Goal: Share content: Share content

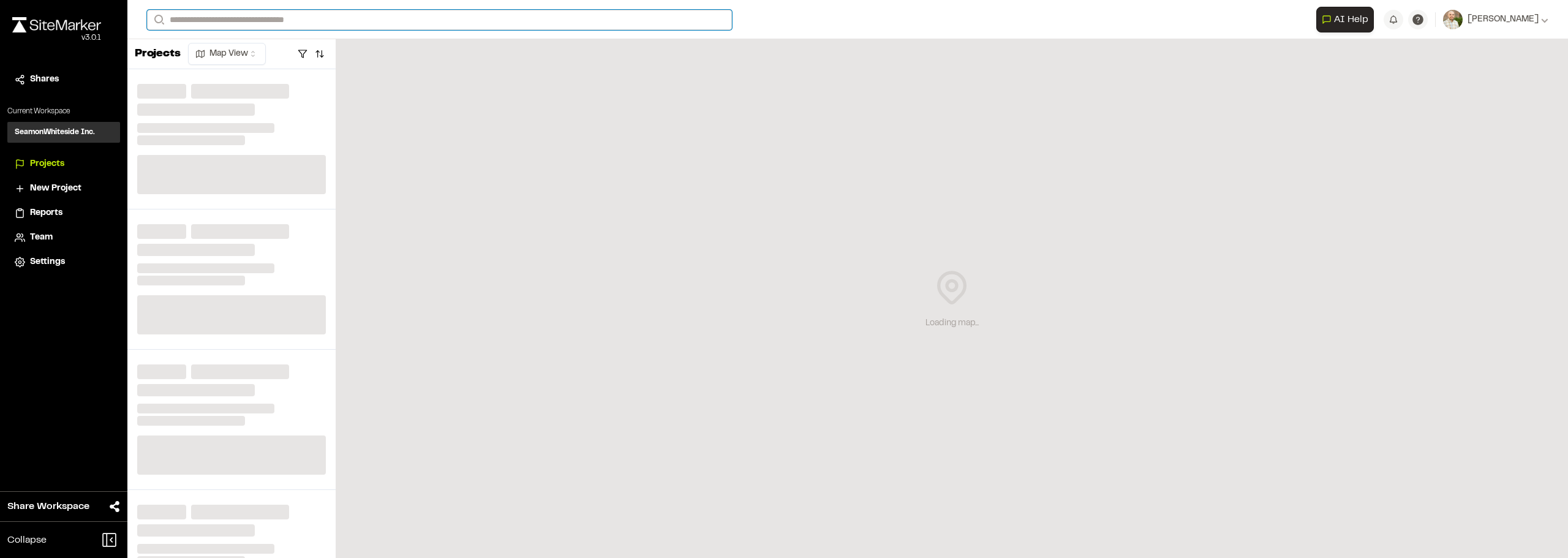
click at [289, 18] on input "Search" at bounding box center [439, 19] width 585 height 20
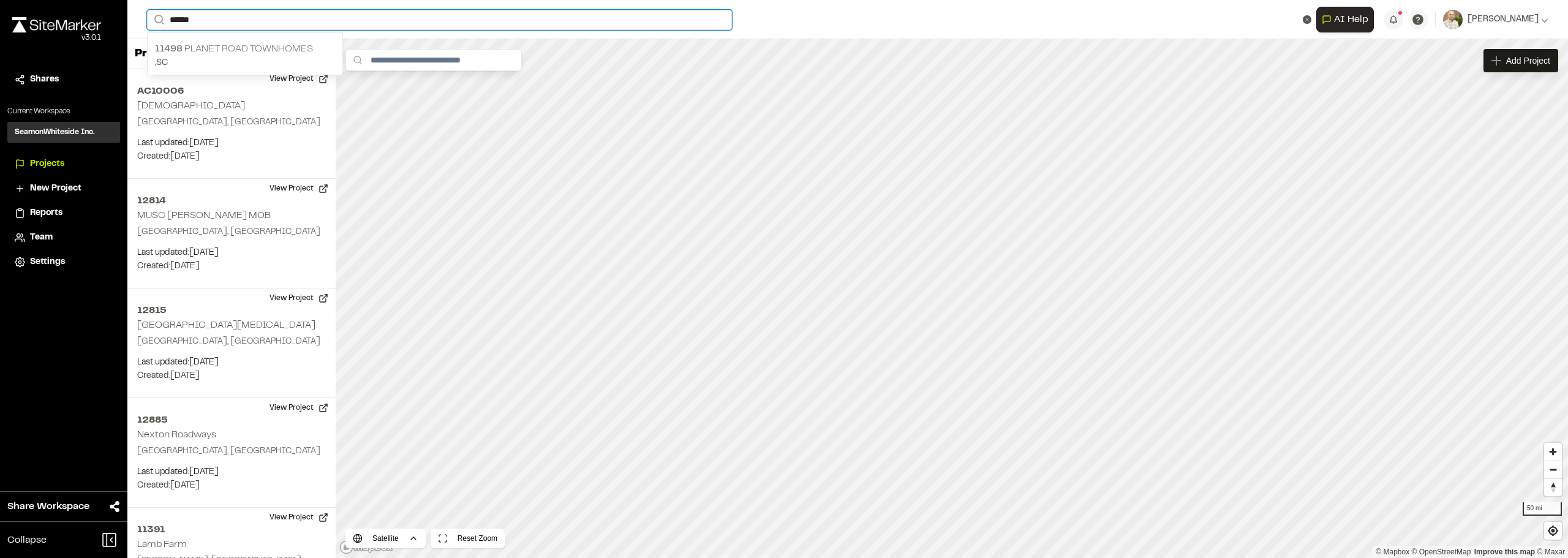
type input "******"
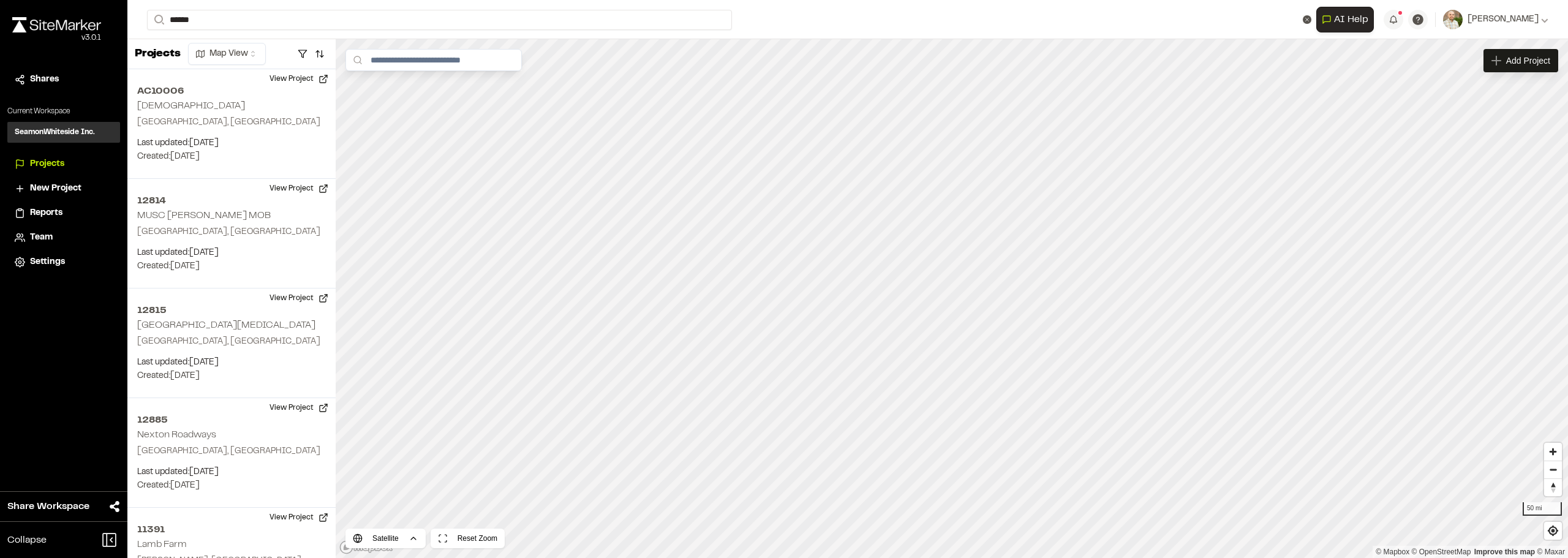
click at [268, 59] on p ", [GEOGRAPHIC_DATA]" at bounding box center [245, 63] width 180 height 14
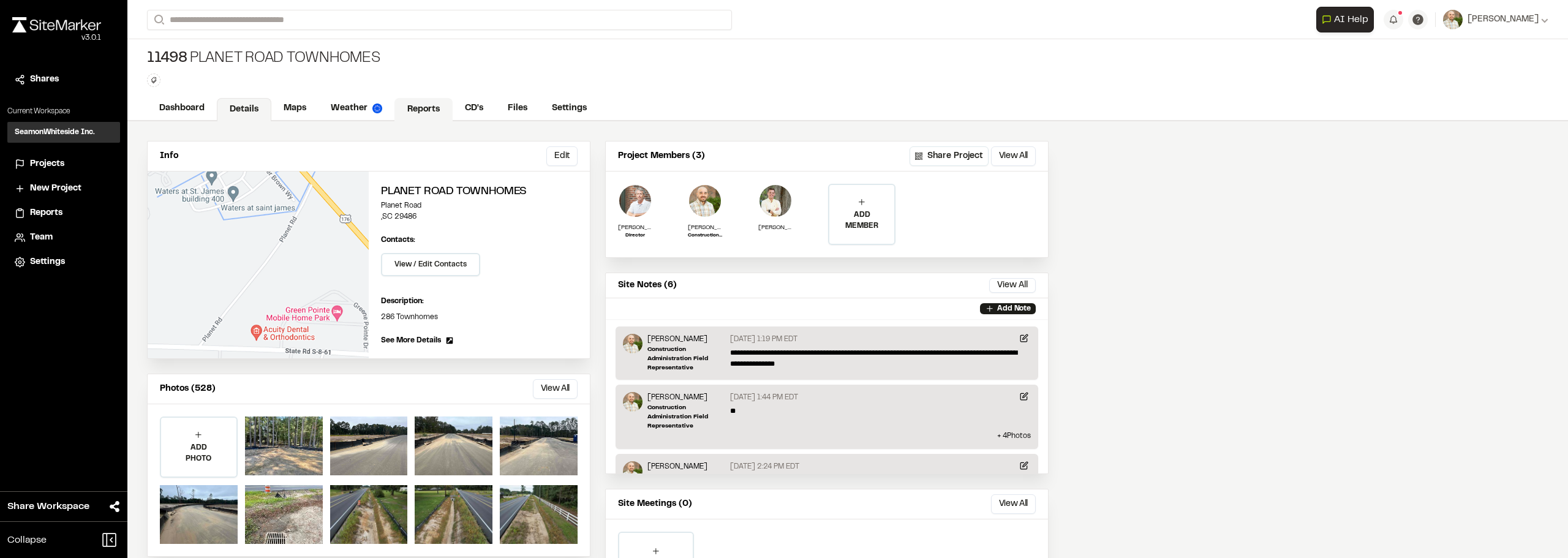
click at [410, 110] on link "Reports" at bounding box center [423, 109] width 59 height 23
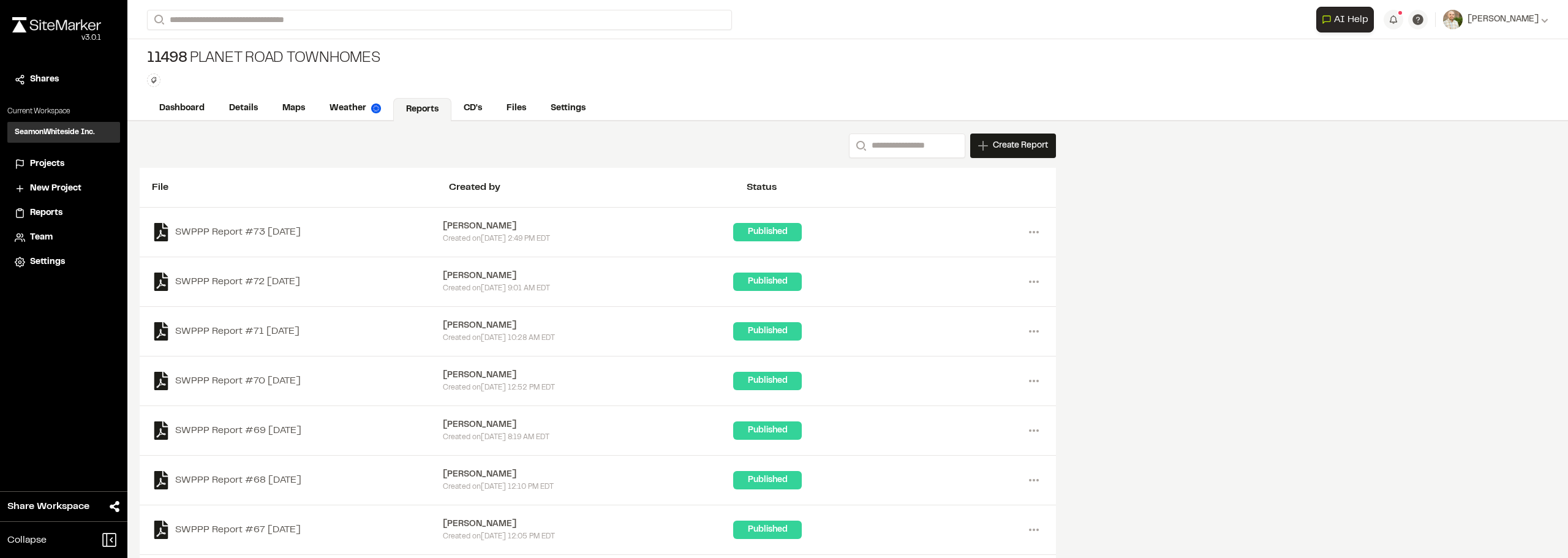
click at [1046, 232] on div "SWPPP Report #73 [DATE] [PERSON_NAME] Created [DATE][DATE] 2:49 PM EDT Publishe…" at bounding box center [598, 232] width 916 height 50
click at [1043, 232] on icon at bounding box center [1034, 232] width 19 height 19
click at [963, 294] on div "Share" at bounding box center [990, 294] width 107 height 18
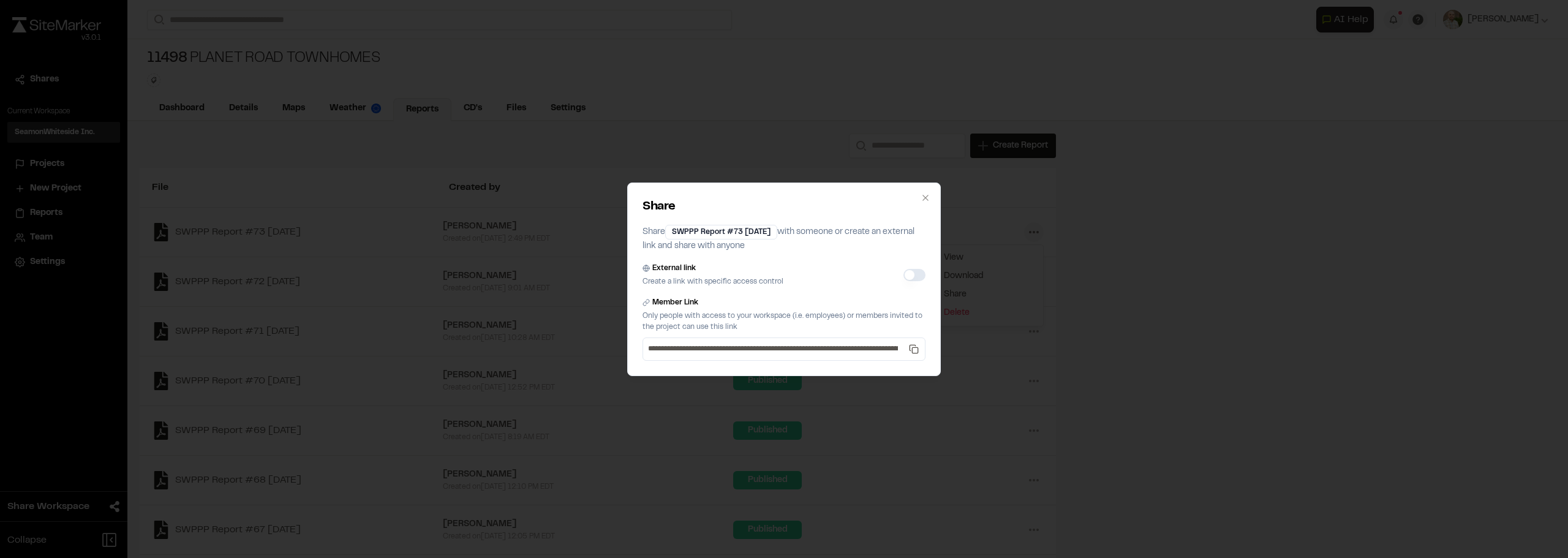
click at [909, 273] on button "External link" at bounding box center [914, 274] width 22 height 12
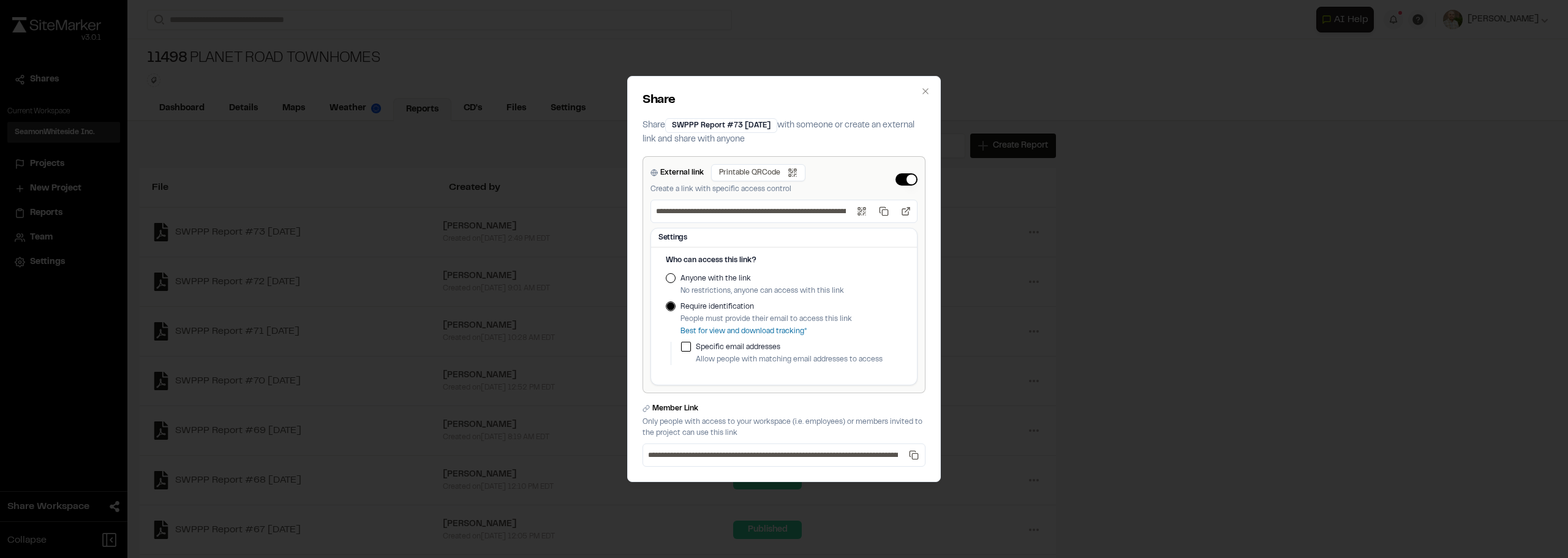
click at [675, 277] on button "Anyone with the link" at bounding box center [671, 278] width 10 height 10
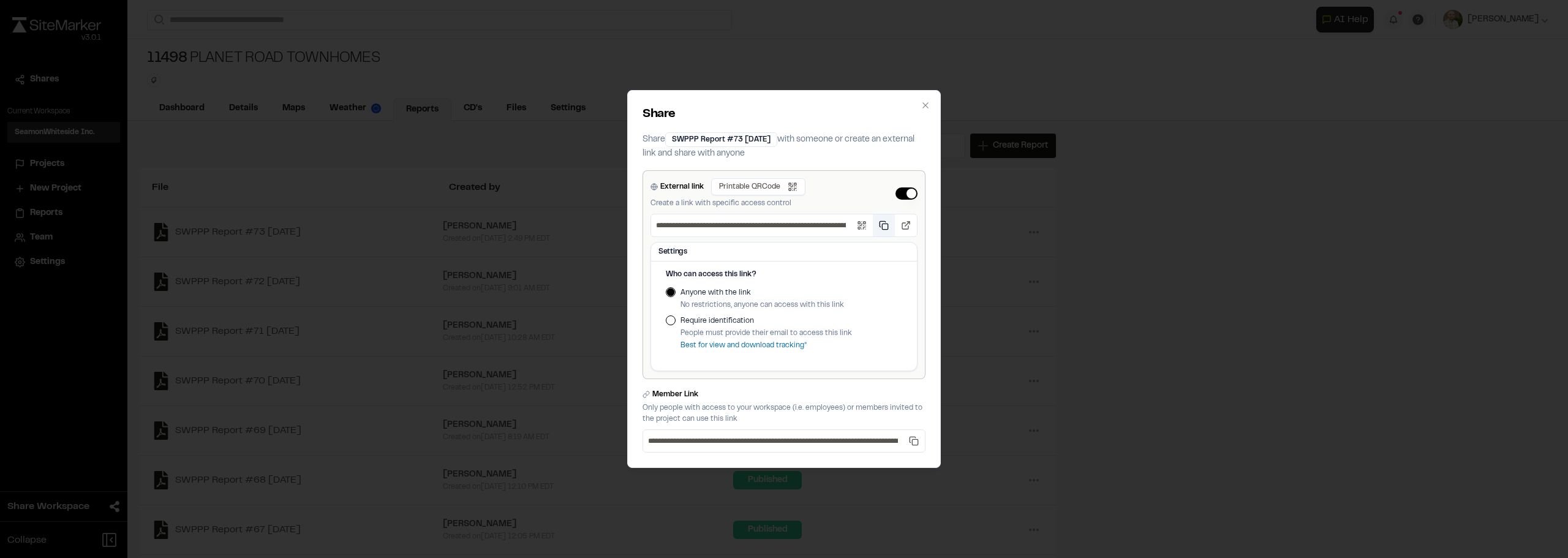
click at [882, 227] on button "Copy public link" at bounding box center [883, 224] width 22 height 22
click at [881, 228] on button "Copy public link" at bounding box center [883, 224] width 22 height 22
drag, startPoint x: 897, startPoint y: 19, endPoint x: 885, endPoint y: 19, distance: 12.0
click at [897, 19] on div "**********" at bounding box center [784, 279] width 1568 height 558
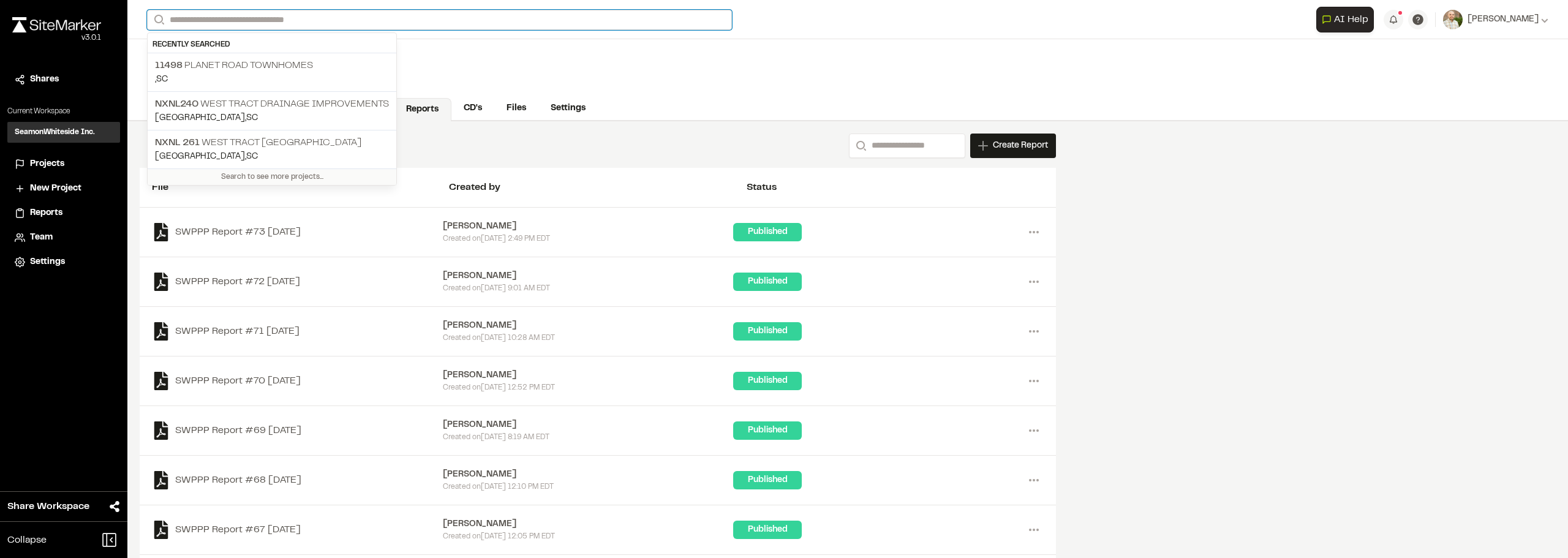
click at [388, 19] on input "Search" at bounding box center [439, 19] width 585 height 20
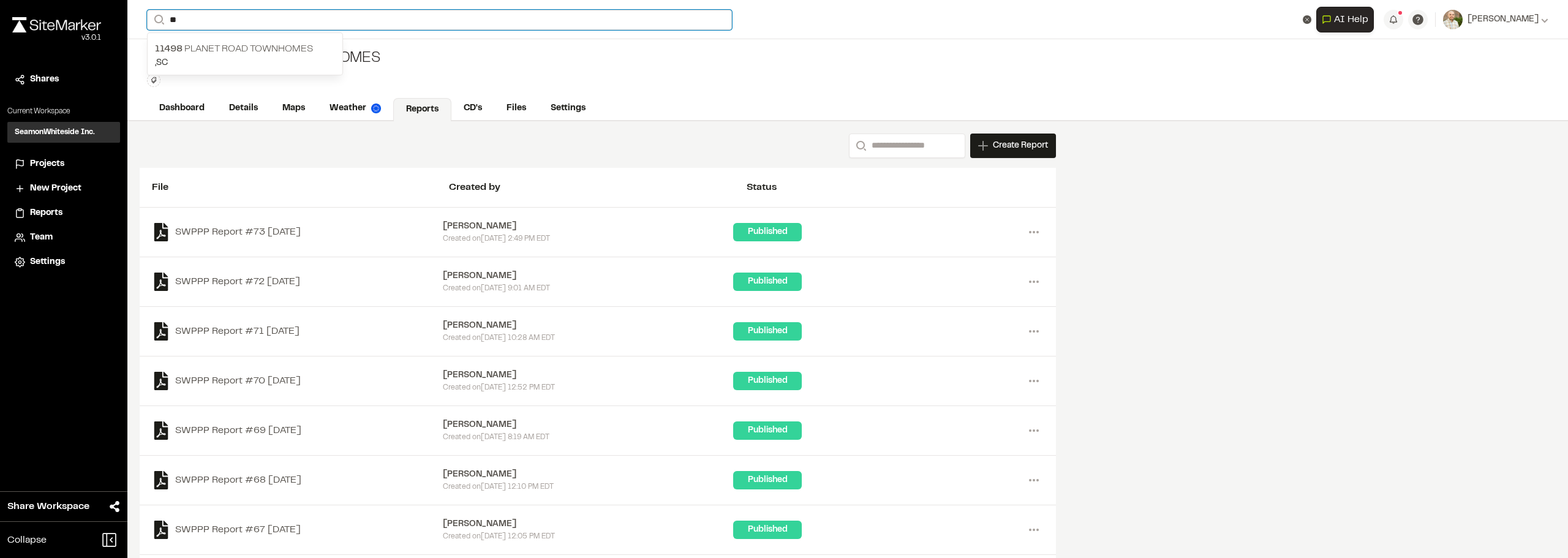
type input "*"
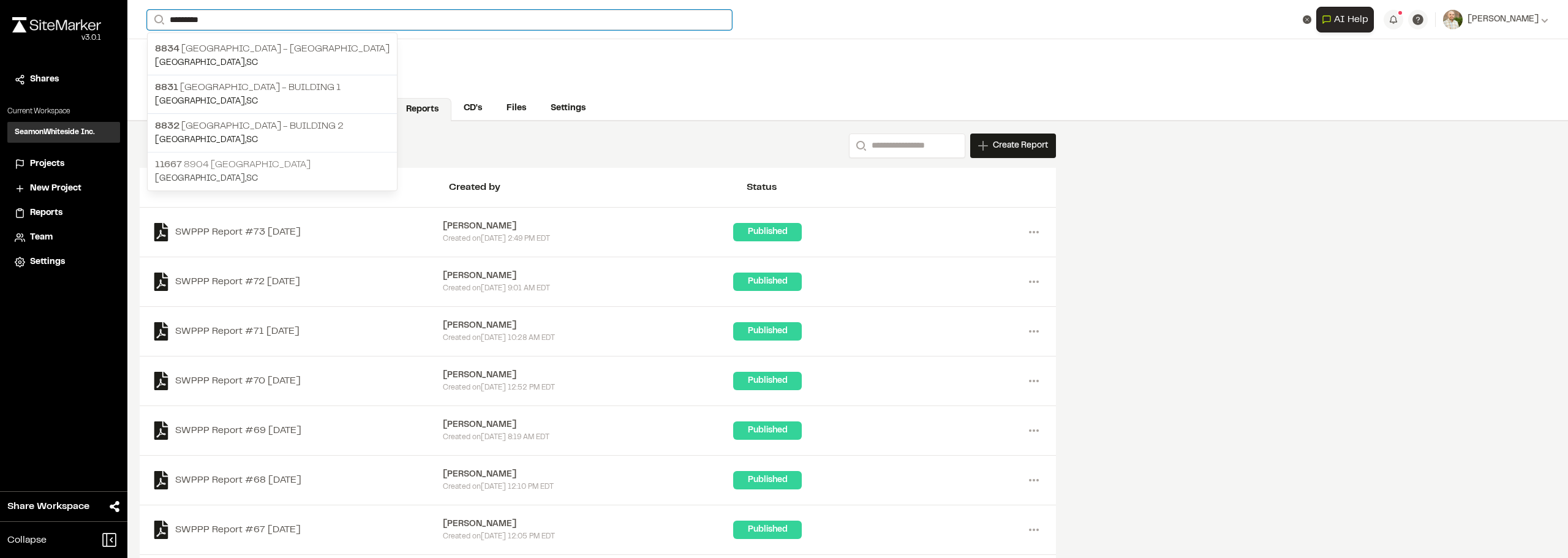
type input "*********"
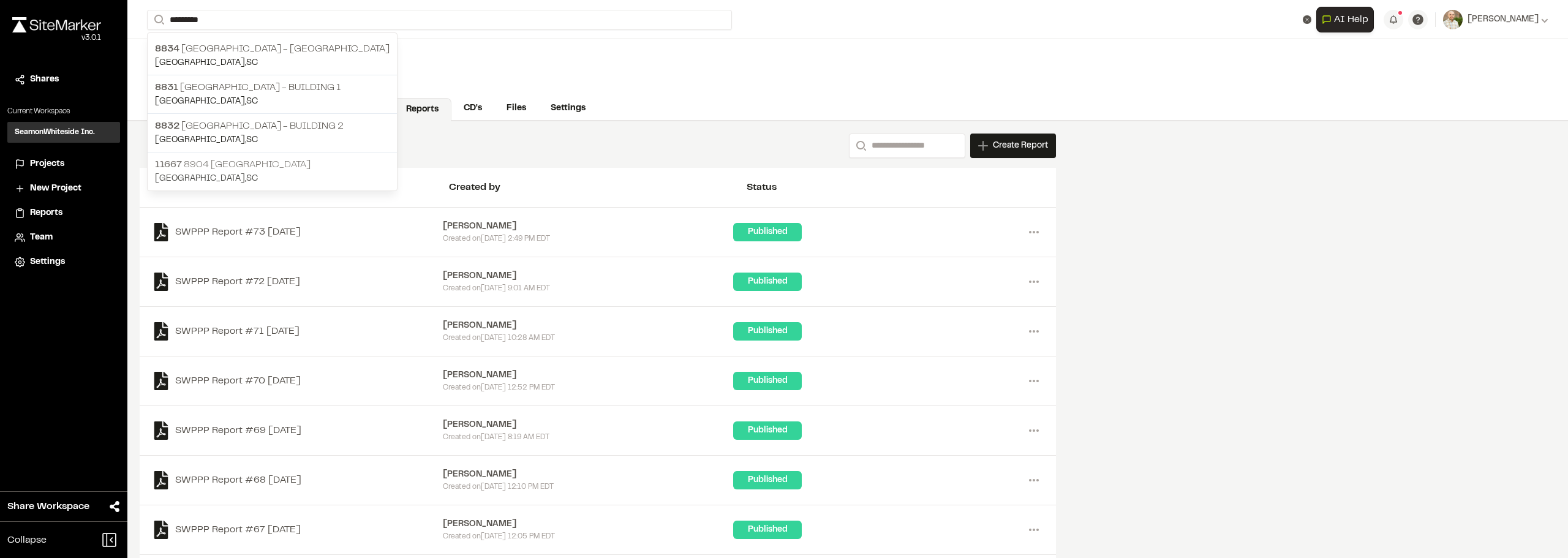
drag, startPoint x: 232, startPoint y: 162, endPoint x: 266, endPoint y: 160, distance: 34.1
click at [232, 162] on p "11667 8904 [GEOGRAPHIC_DATA]" at bounding box center [272, 164] width 234 height 14
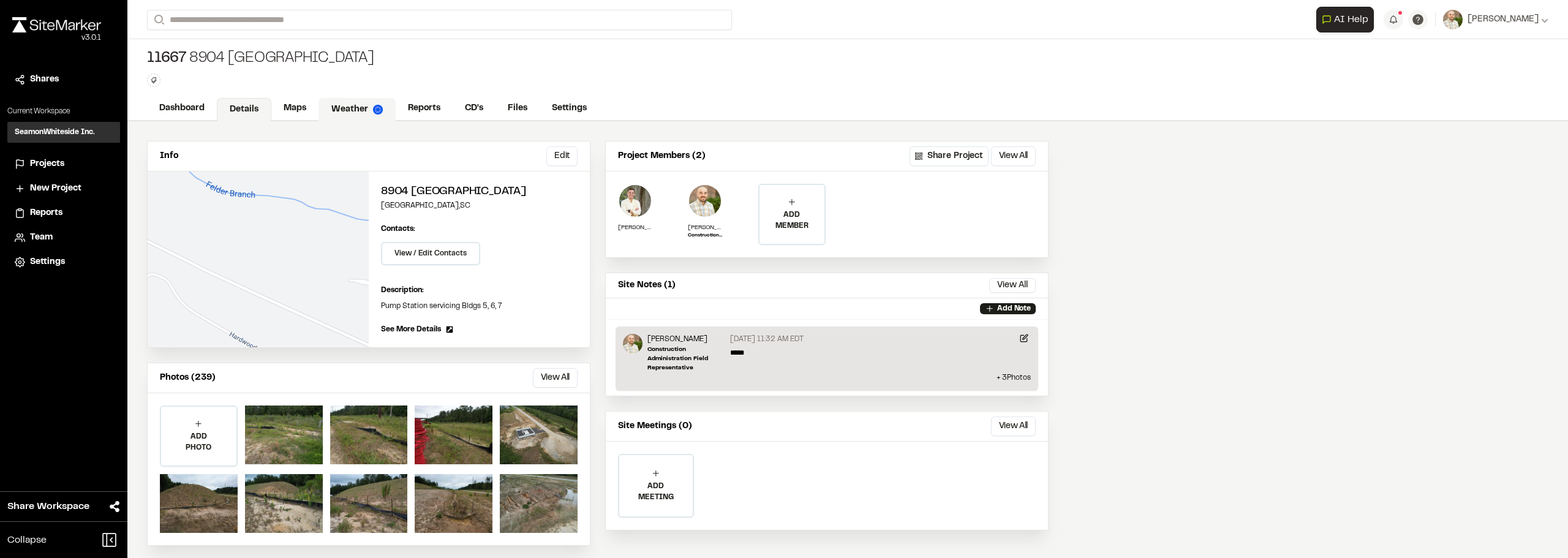
click at [392, 104] on link "Weather" at bounding box center [357, 109] width 77 height 23
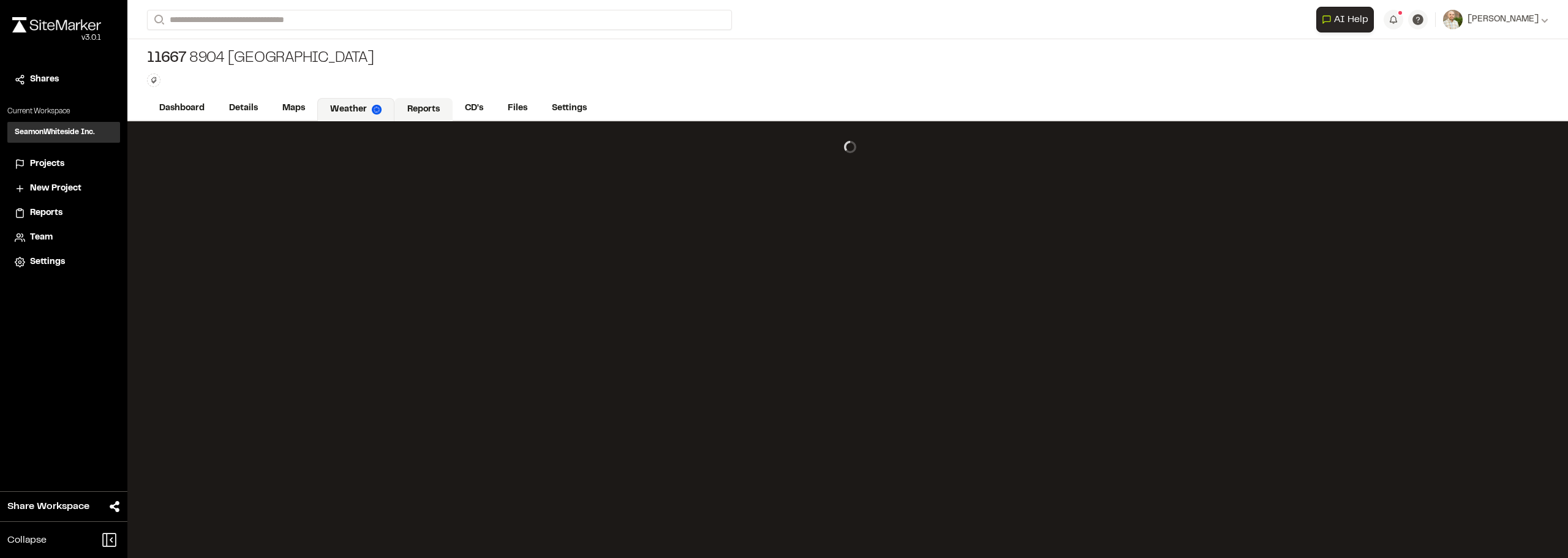
click at [416, 107] on link "Reports" at bounding box center [423, 109] width 59 height 23
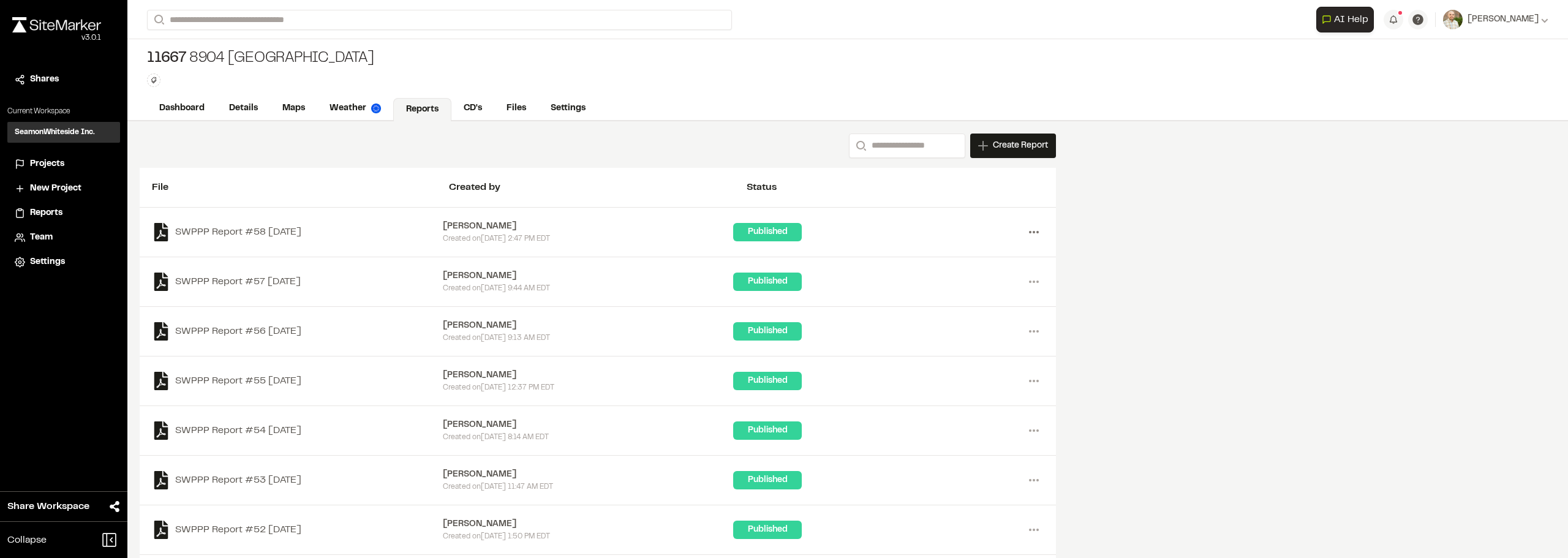
click at [1033, 232] on circle at bounding box center [1033, 232] width 2 height 2
click at [962, 291] on div "Share" at bounding box center [990, 294] width 107 height 18
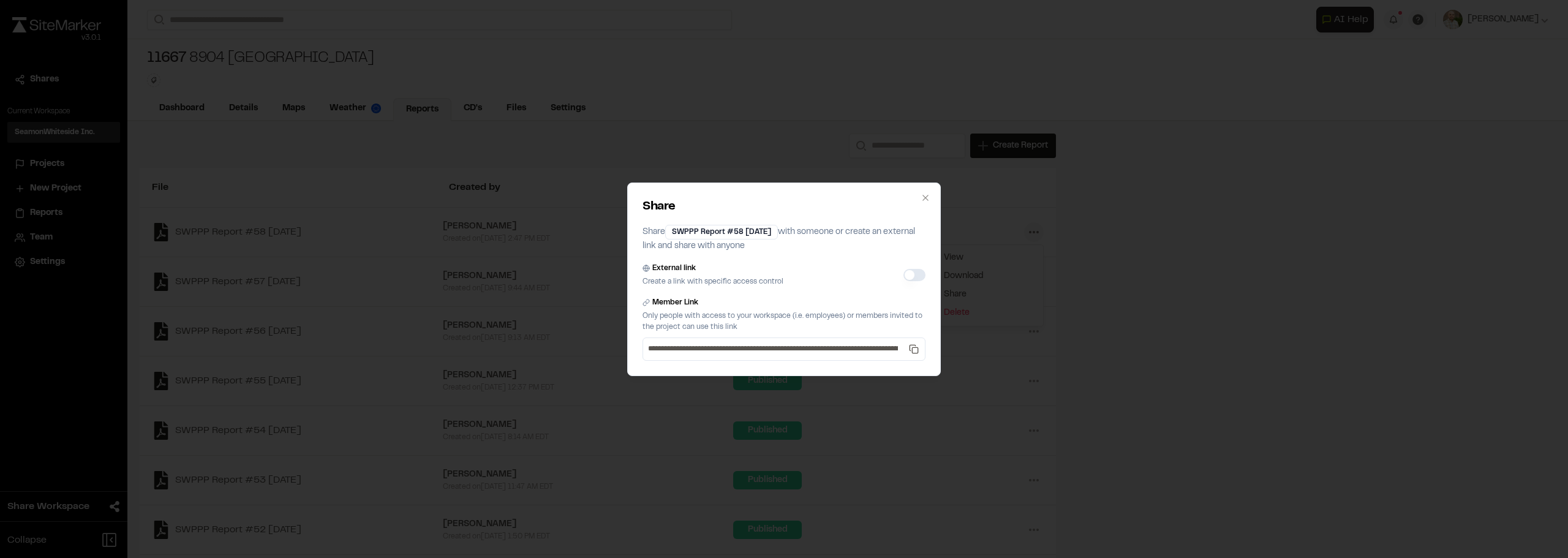
click at [911, 273] on button "External link" at bounding box center [914, 274] width 22 height 12
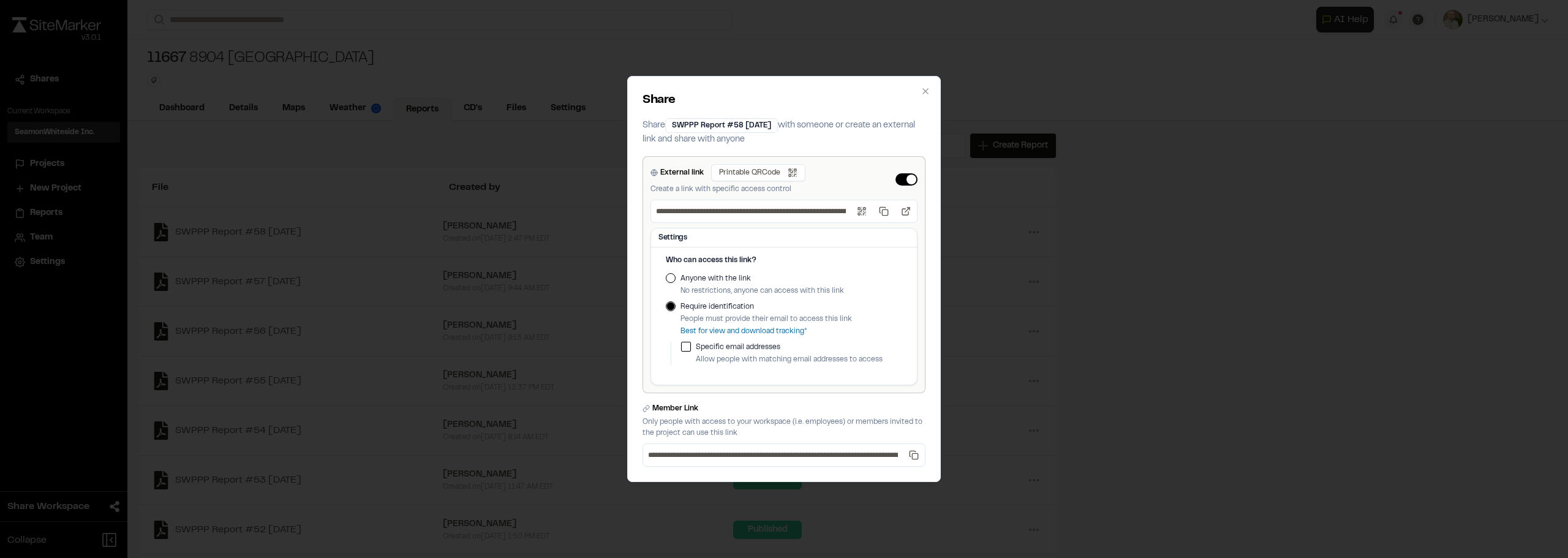
click at [669, 276] on button "Anyone with the link" at bounding box center [671, 278] width 10 height 10
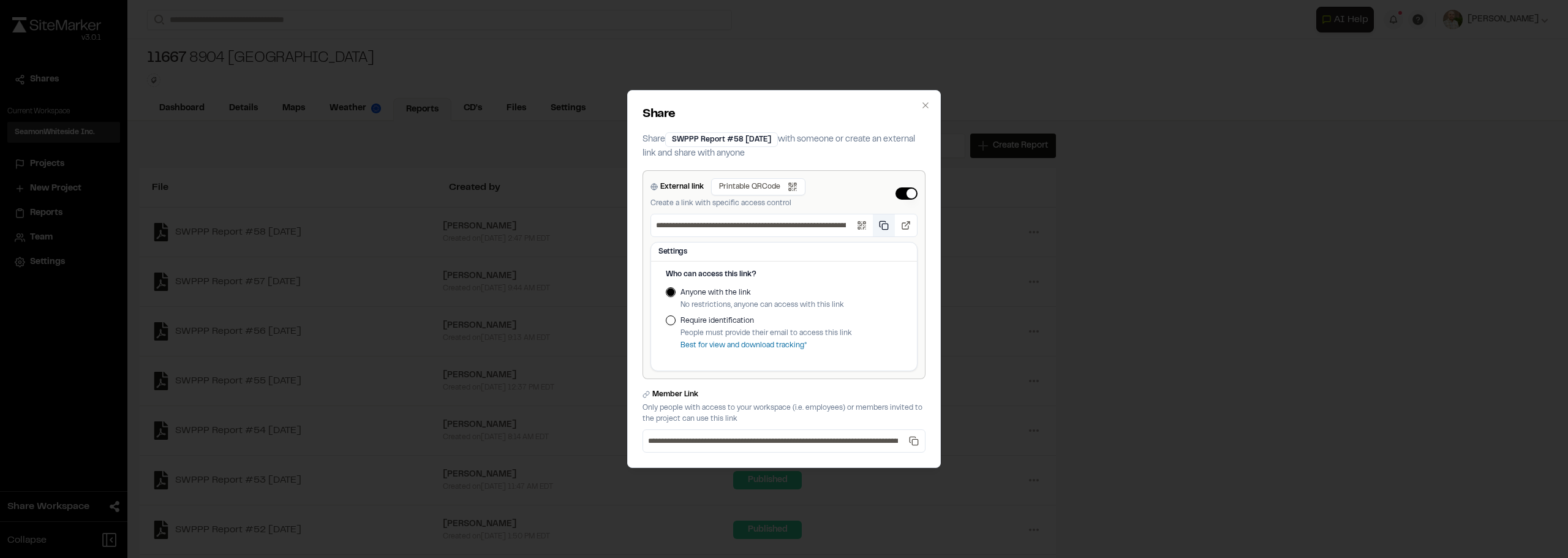
click at [882, 227] on button "Copy public link" at bounding box center [883, 224] width 22 height 22
